Goal: Information Seeking & Learning: Learn about a topic

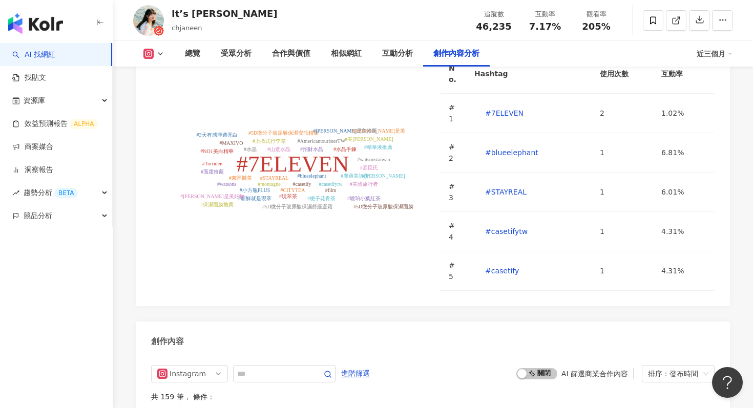
scroll to position [2757, 0]
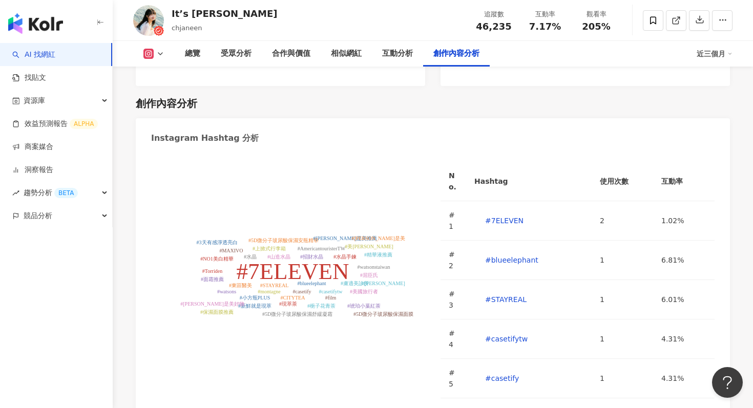
type input "*"
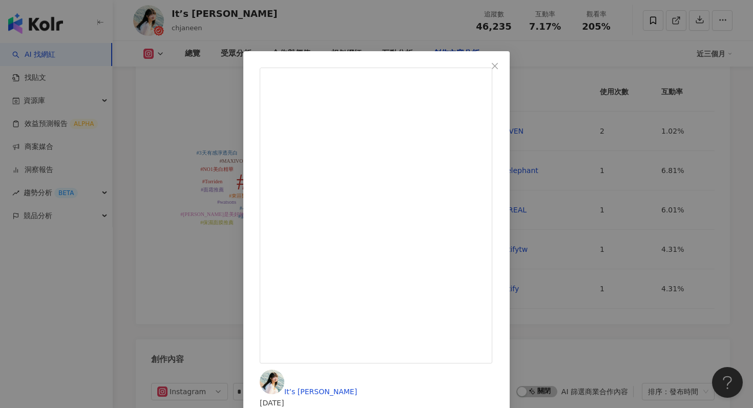
click at [648, 85] on div "It’s [PERSON_NAME] [DATE] 隱藏 4 1.6萬 查看原始貼文" at bounding box center [376, 204] width 753 height 408
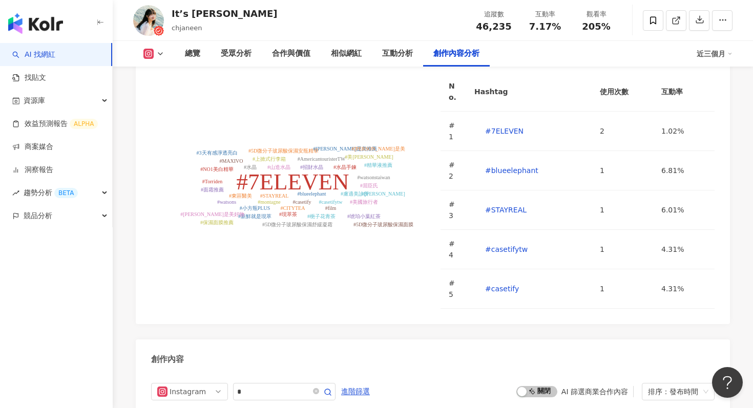
click at [55, 57] on link "AI 找網紅" at bounding box center [33, 55] width 43 height 10
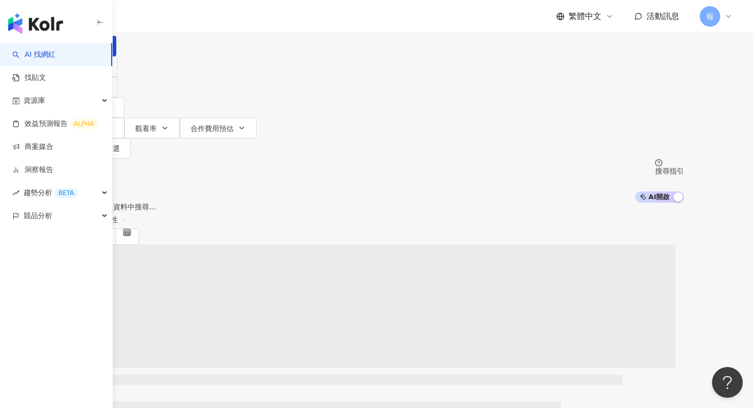
click at [111, 17] on div "不分平台" at bounding box center [93, 9] width 36 height 16
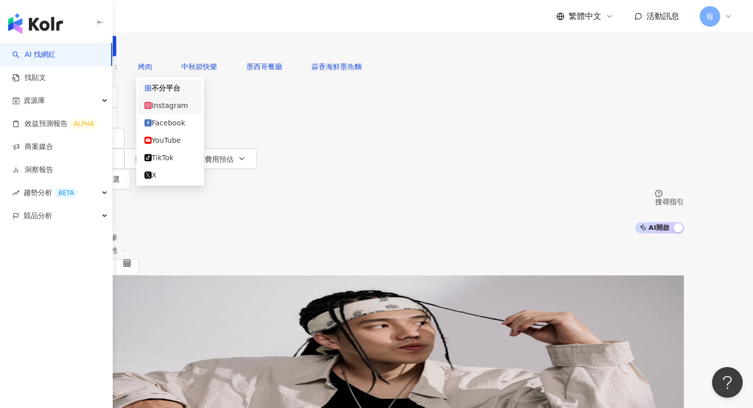
click at [182, 111] on div "Instagram" at bounding box center [169, 105] width 51 height 11
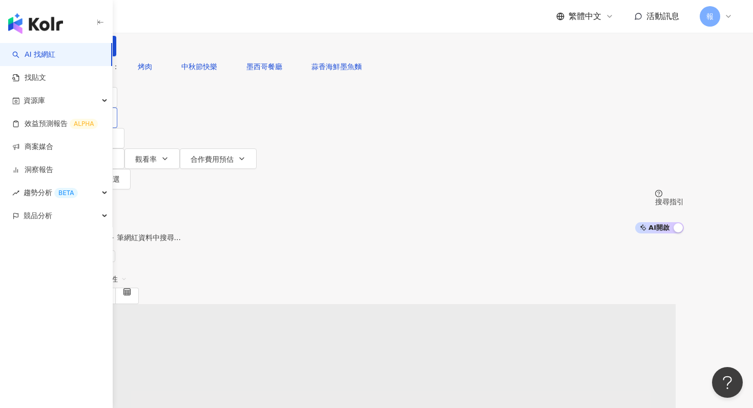
click at [107, 115] on icon "button" at bounding box center [102, 118] width 8 height 8
click at [188, 102] on span "女" at bounding box center [180, 96] width 15 height 11
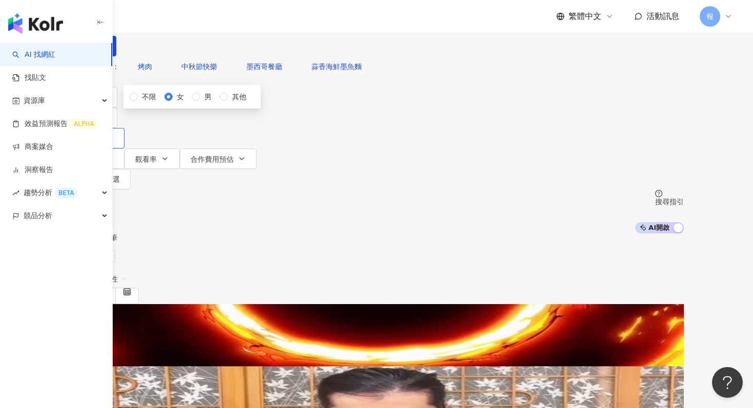
click at [125, 128] on button "追蹤數" at bounding box center [96, 138] width 55 height 20
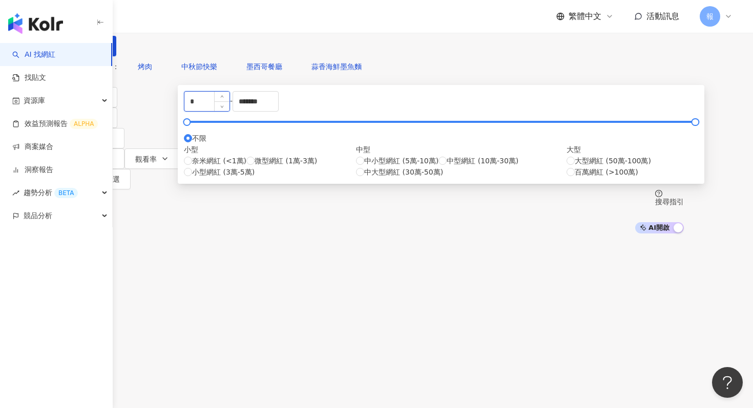
click at [230, 111] on input "*" at bounding box center [206, 101] width 45 height 19
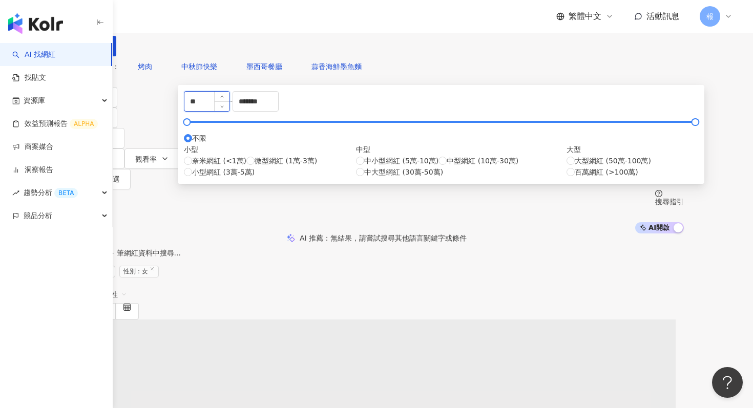
type input "*"
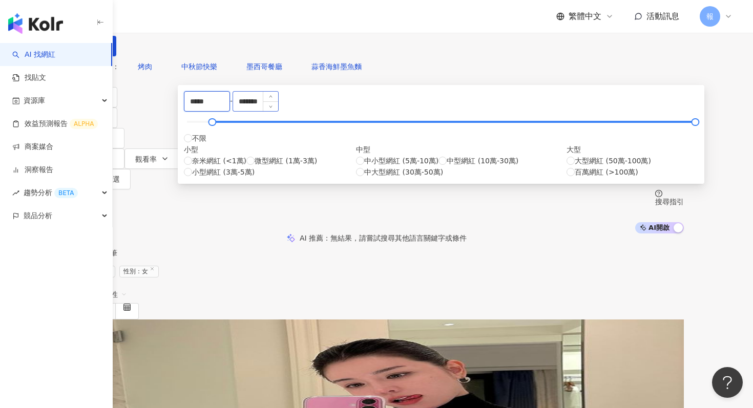
type input "*****"
click at [278, 111] on input "*******" at bounding box center [255, 101] width 45 height 19
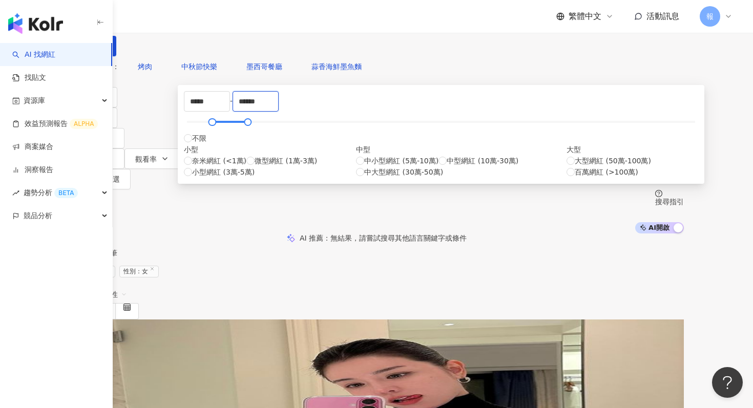
type input "******"
click at [577, 234] on div "AI 推薦 ： 無結果，請嘗試搜尋其他語言關鍵字或條件" at bounding box center [377, 238] width 656 height 9
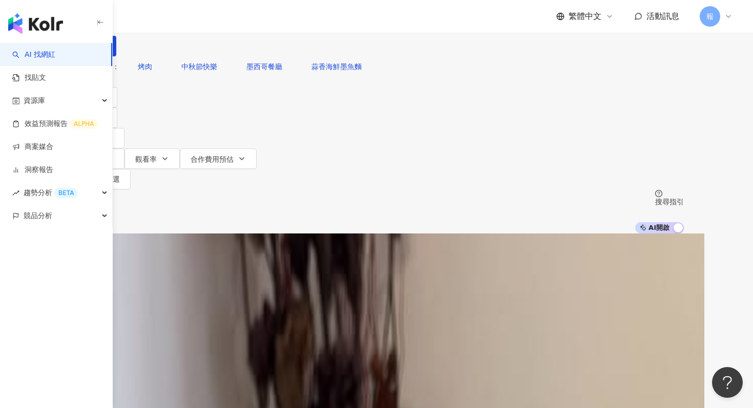
click at [226, 19] on input "search" at bounding box center [184, 9] width 83 height 19
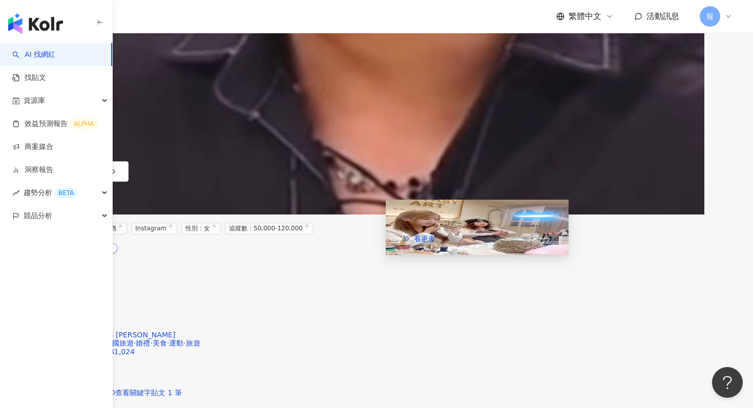
scroll to position [749, 0]
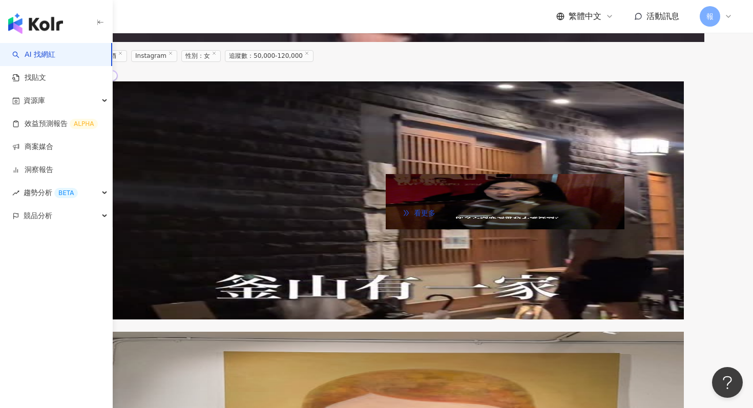
type input "***"
click at [419, 200] on img at bounding box center [505, 201] width 239 height 55
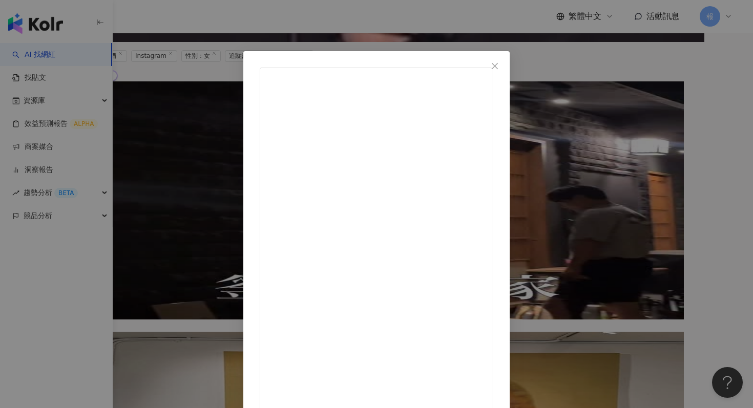
scroll to position [40, 0]
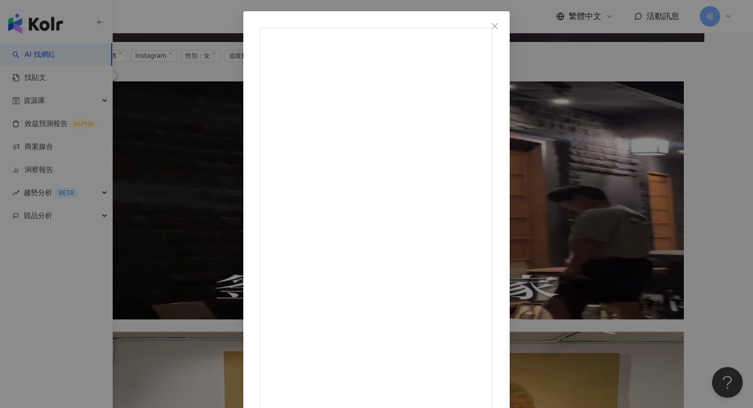
click at [648, 61] on div "[PERSON_NAME][DATE] 方’s mini vlog \來開箱飯店啦/ 情人節想著能帶誰一起來去大安住一晚 但單身五年的我實在想不到能找誰 只好…" at bounding box center [376, 204] width 753 height 408
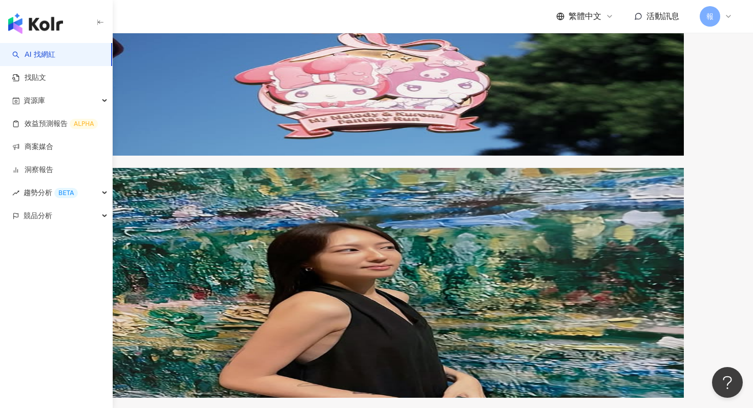
scroll to position [2031, 0]
